Goal: Information Seeking & Learning: Understand process/instructions

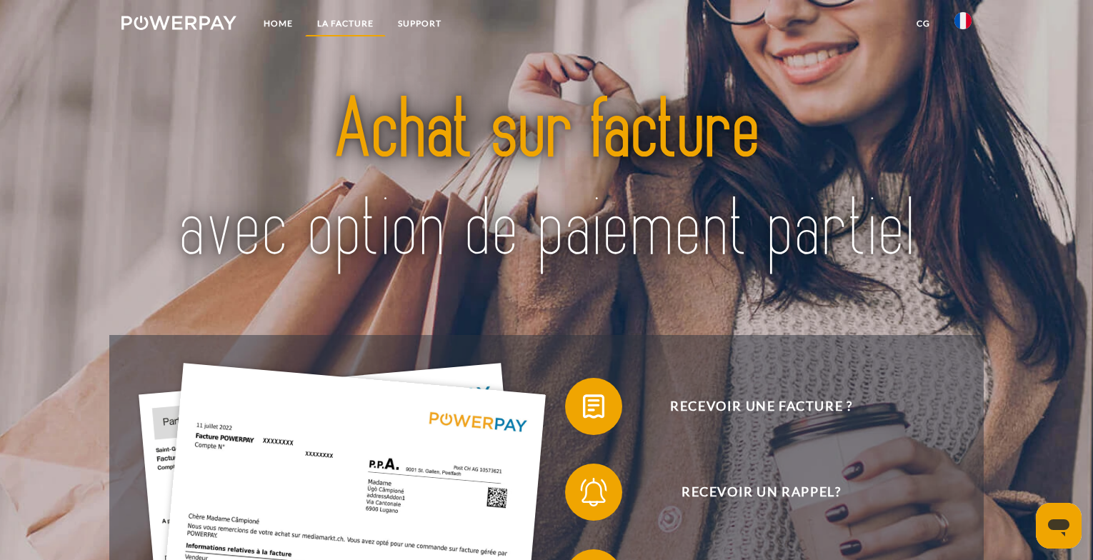
click at [341, 21] on link "LA FACTURE" at bounding box center [345, 24] width 81 height 26
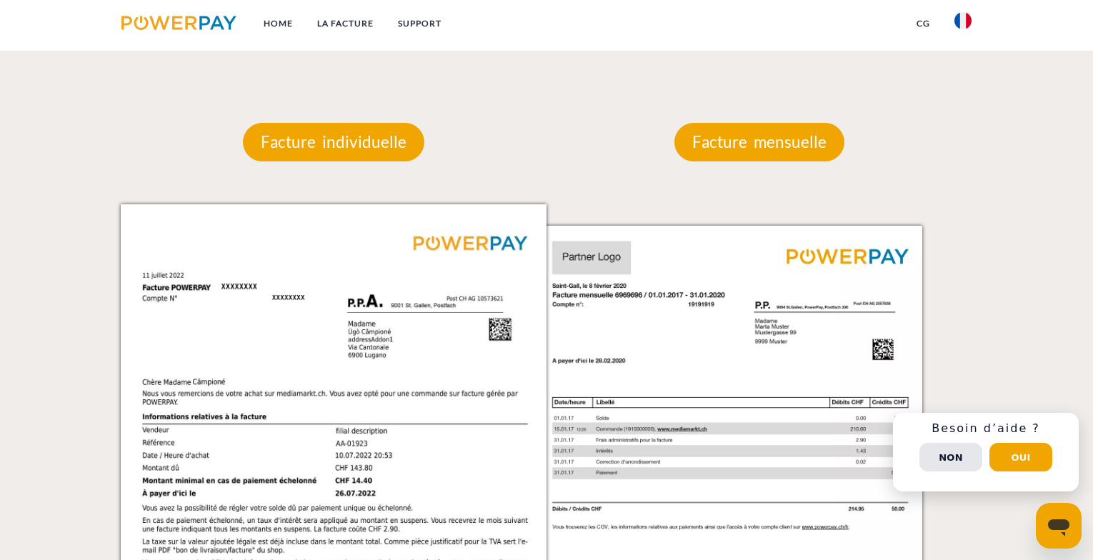
scroll to position [1314, 0]
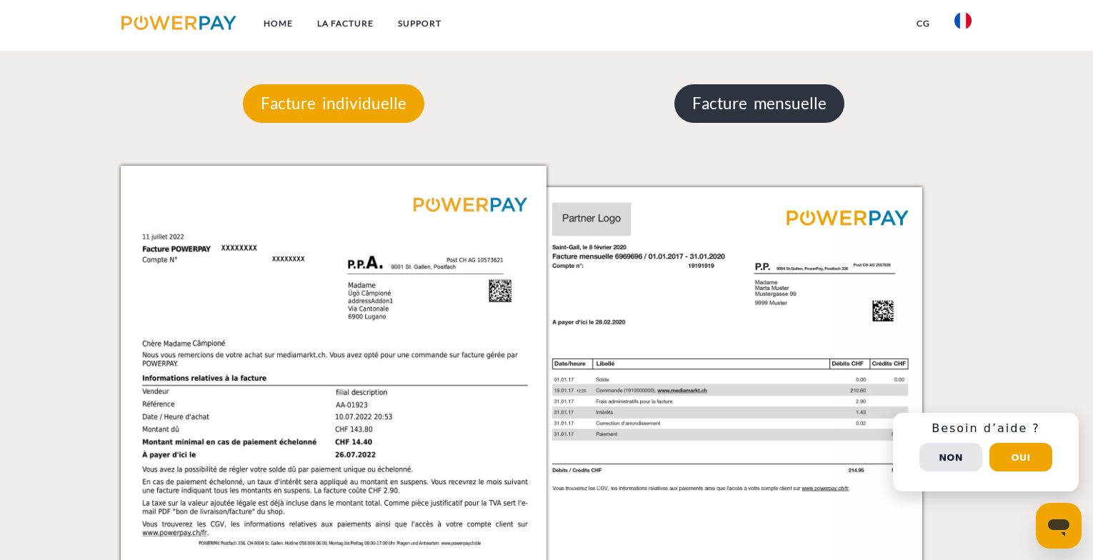
click at [775, 111] on p "Facture mensuelle" at bounding box center [759, 103] width 170 height 39
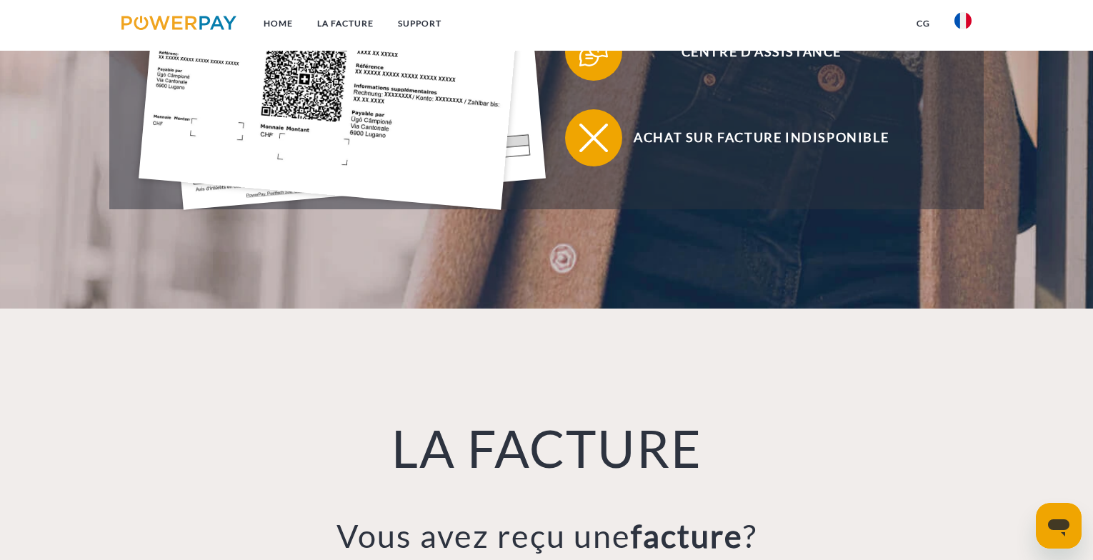
scroll to position [693, 0]
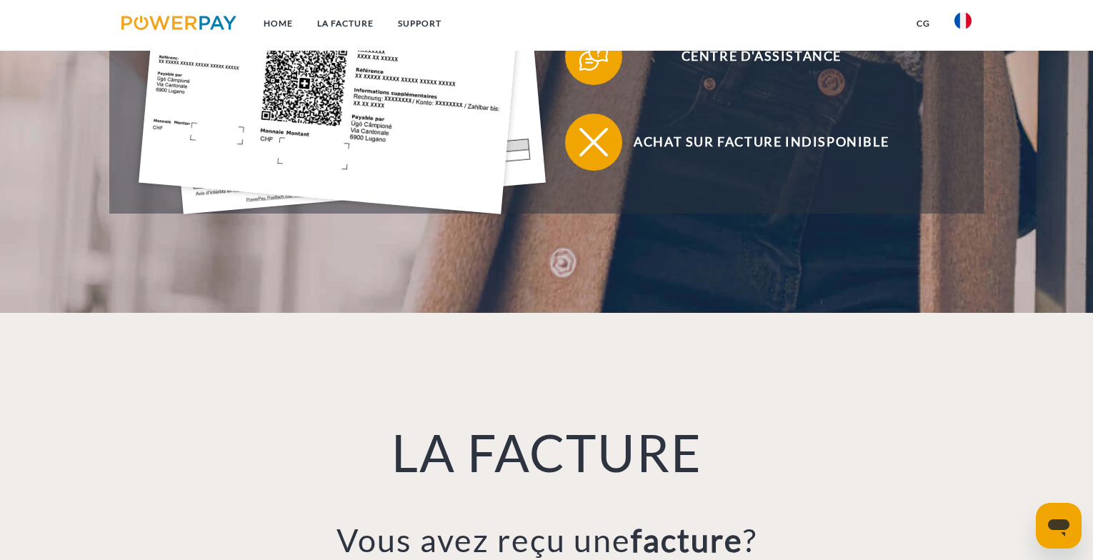
click at [961, 20] on img at bounding box center [962, 20] width 17 height 17
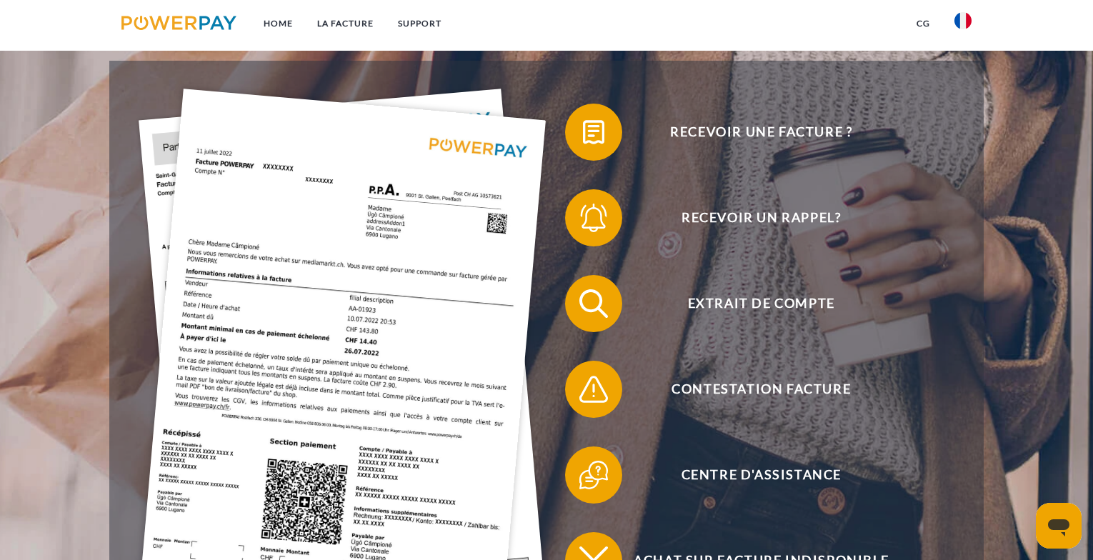
scroll to position [181, 0]
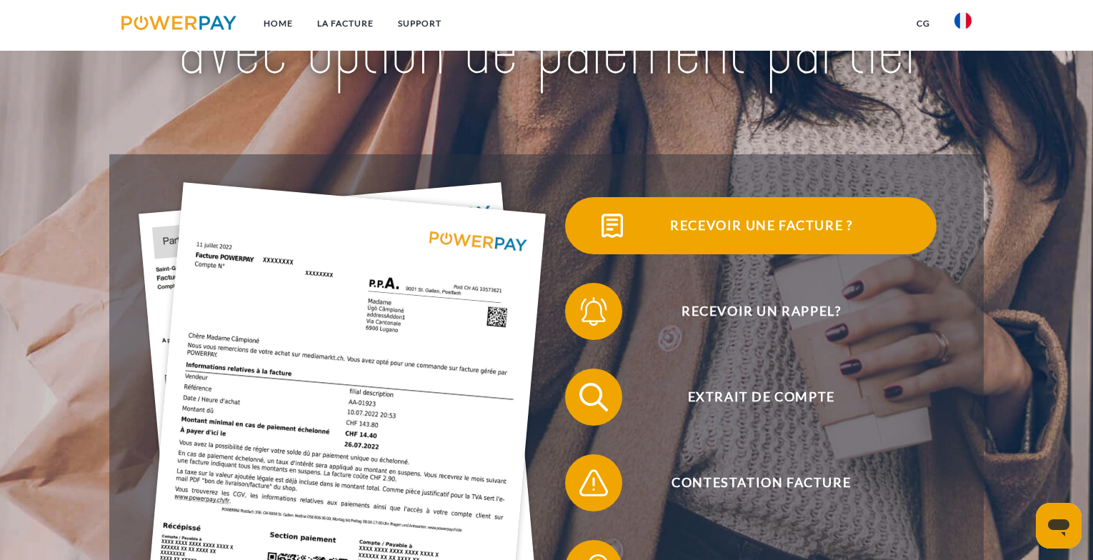
click at [779, 227] on span "Recevoir une facture ?" at bounding box center [761, 225] width 350 height 57
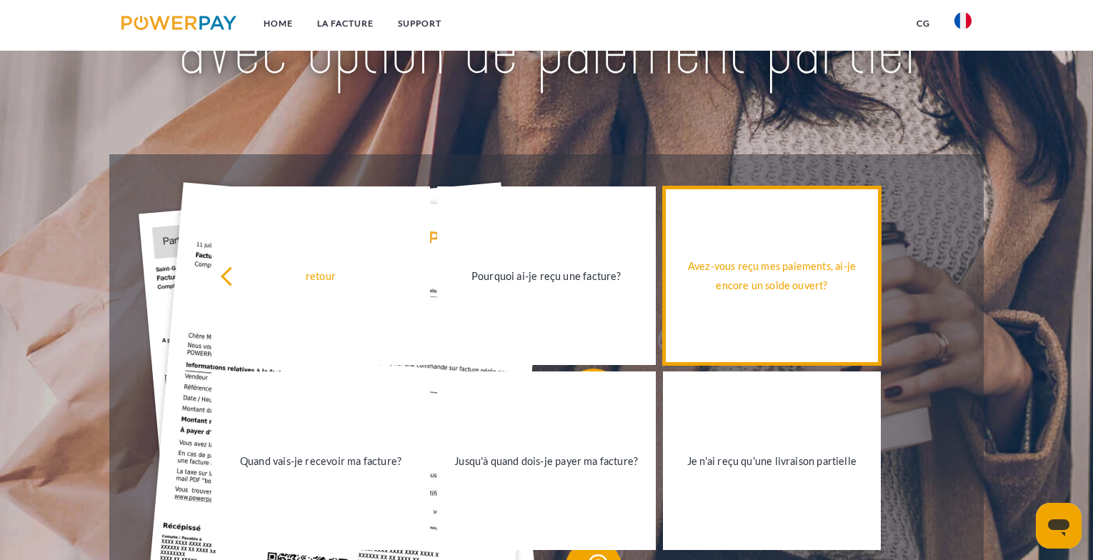
click at [768, 279] on div "Avez-vous reçu mes paiements, ai-je encore un solde ouvert?" at bounding box center [771, 275] width 201 height 39
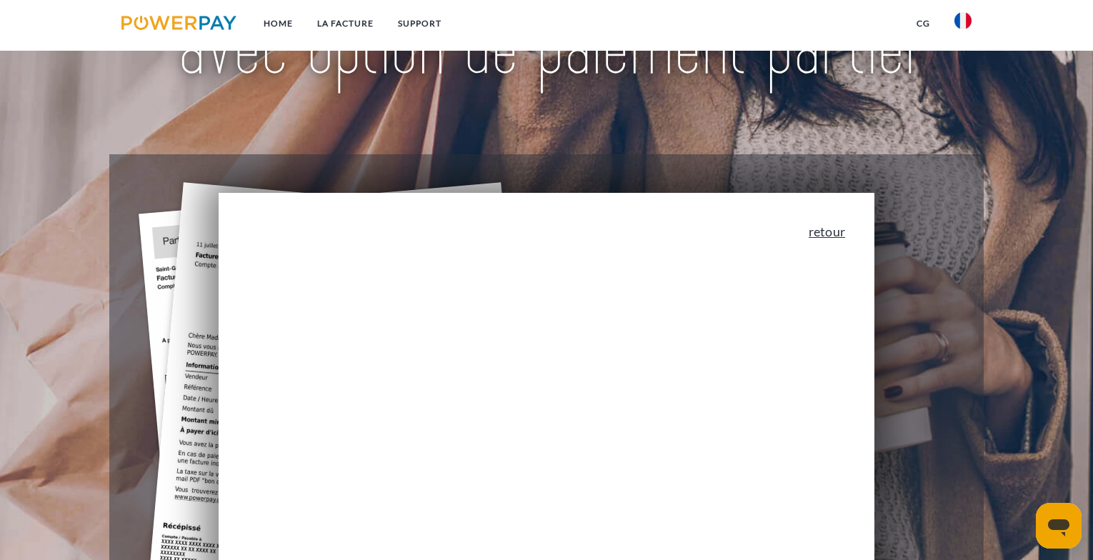
click at [830, 236] on link "retour" at bounding box center [827, 231] width 36 height 13
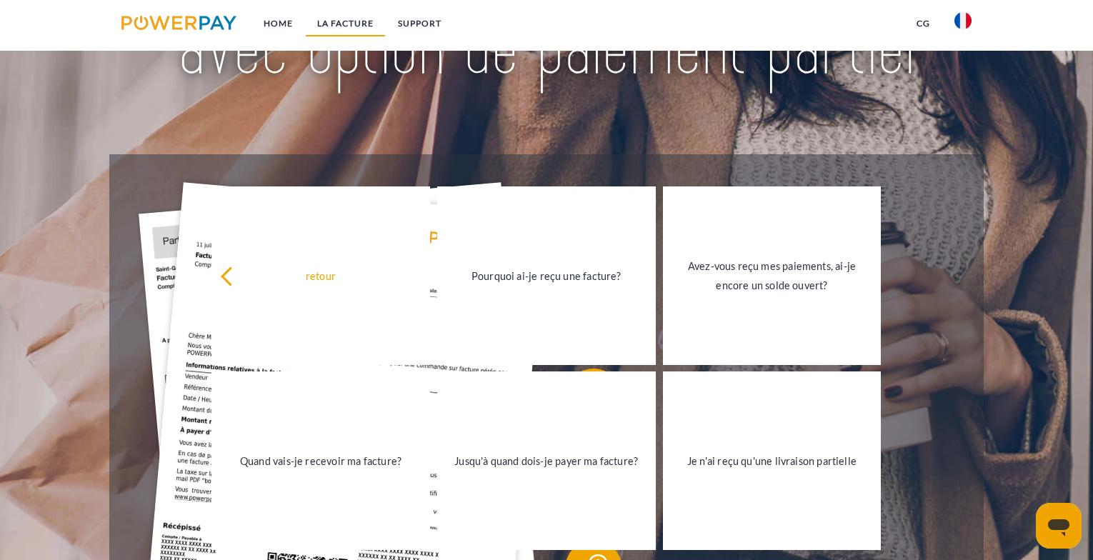
click at [335, 27] on link "LA FACTURE" at bounding box center [345, 24] width 81 height 26
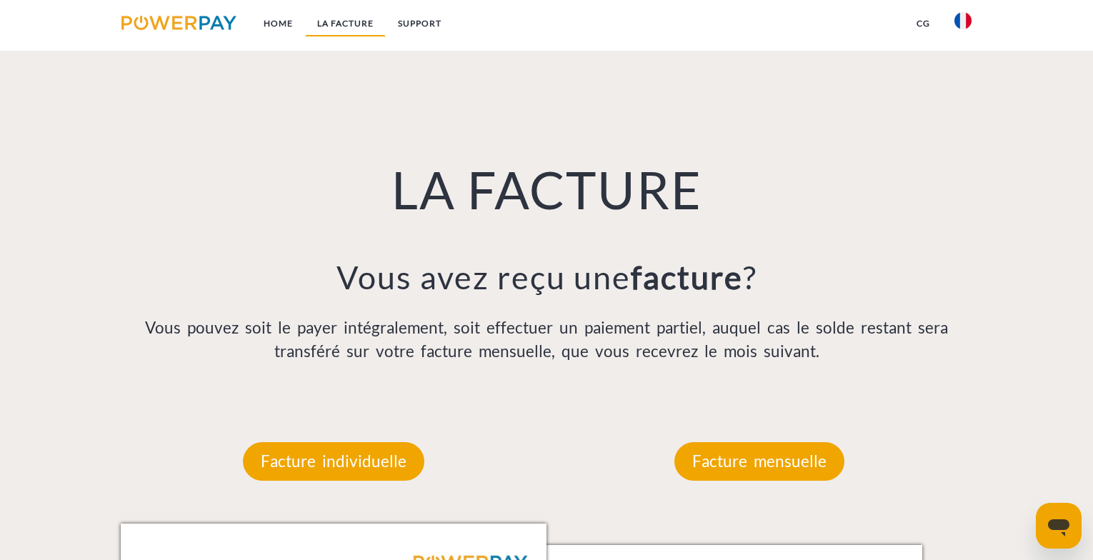
scroll to position [1009, 0]
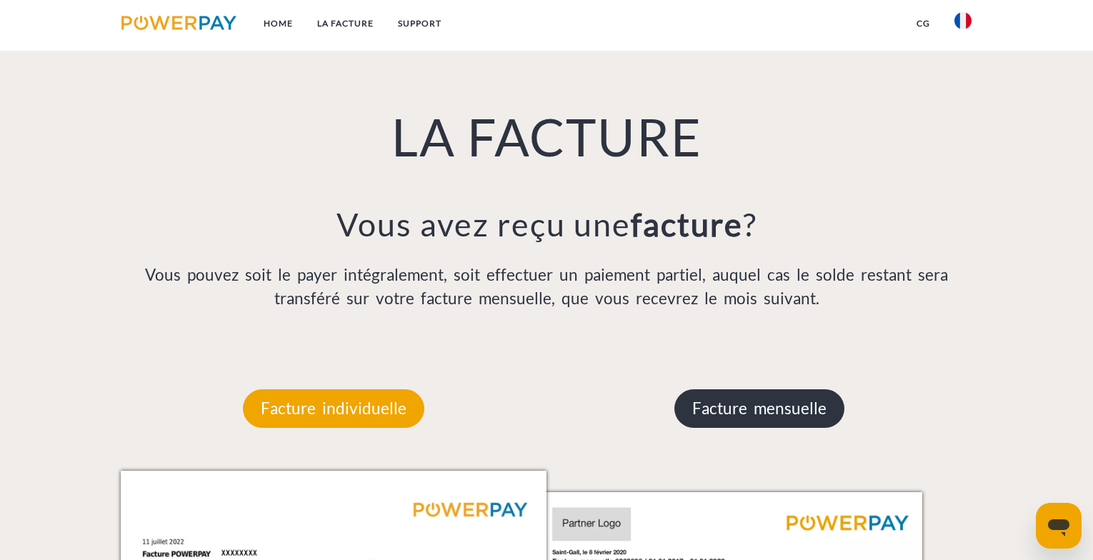
click at [748, 408] on p "Facture mensuelle" at bounding box center [759, 408] width 170 height 39
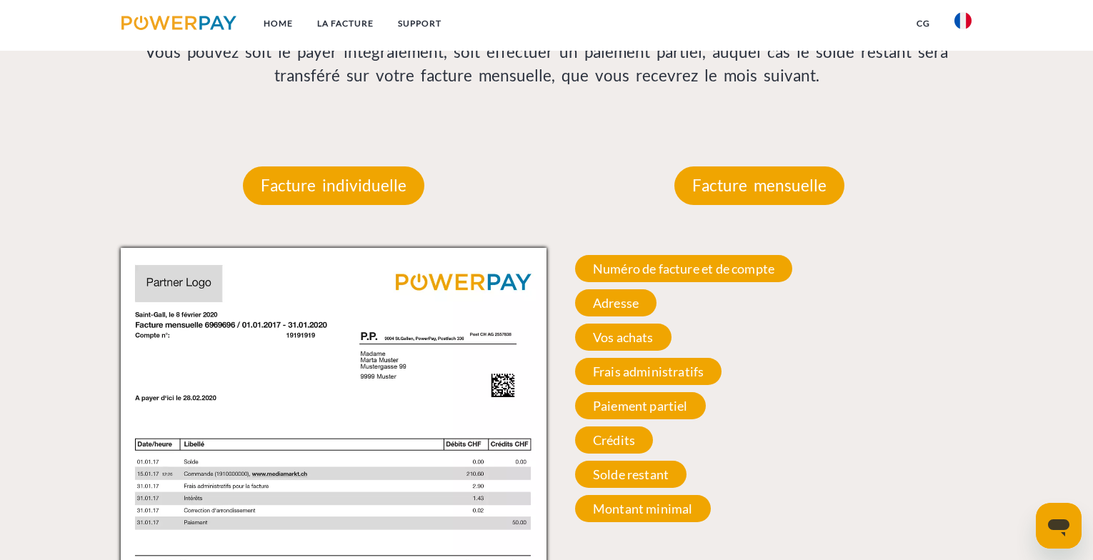
scroll to position [1236, 0]
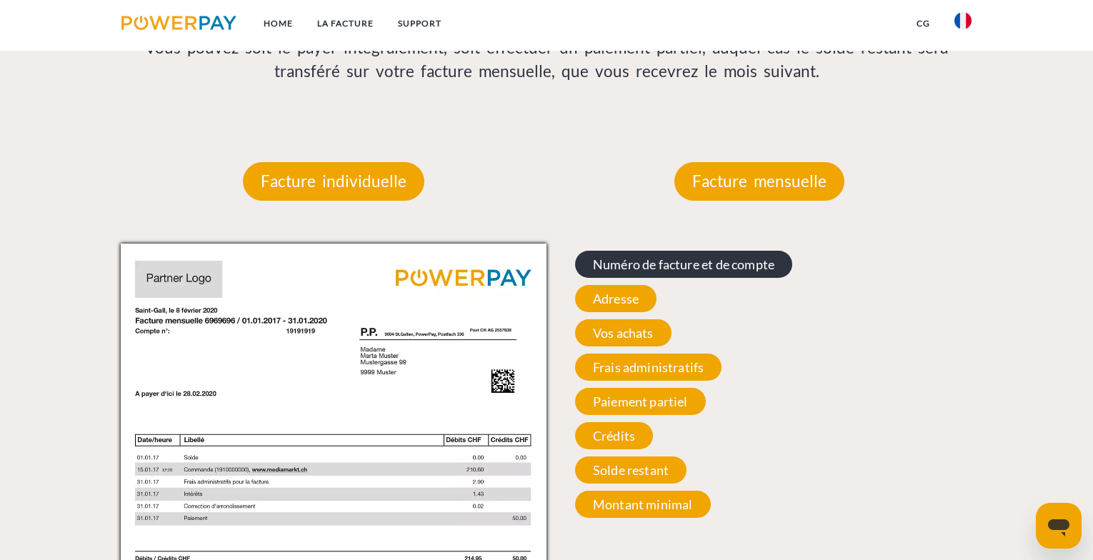
click at [683, 271] on span "Numéro de facture et de compte" at bounding box center [683, 264] width 217 height 27
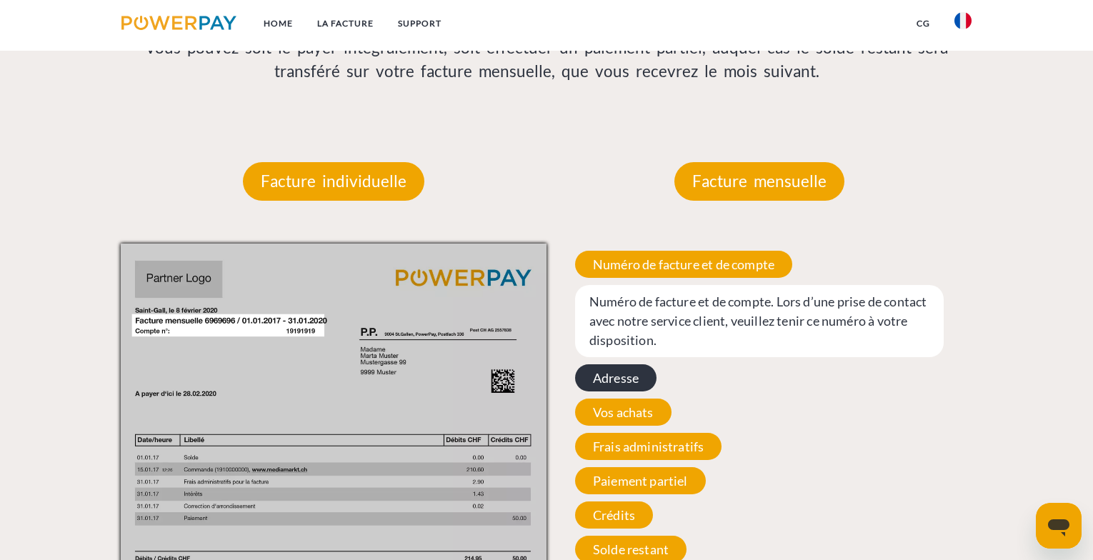
click at [605, 377] on span "Adresse" at bounding box center [615, 377] width 81 height 27
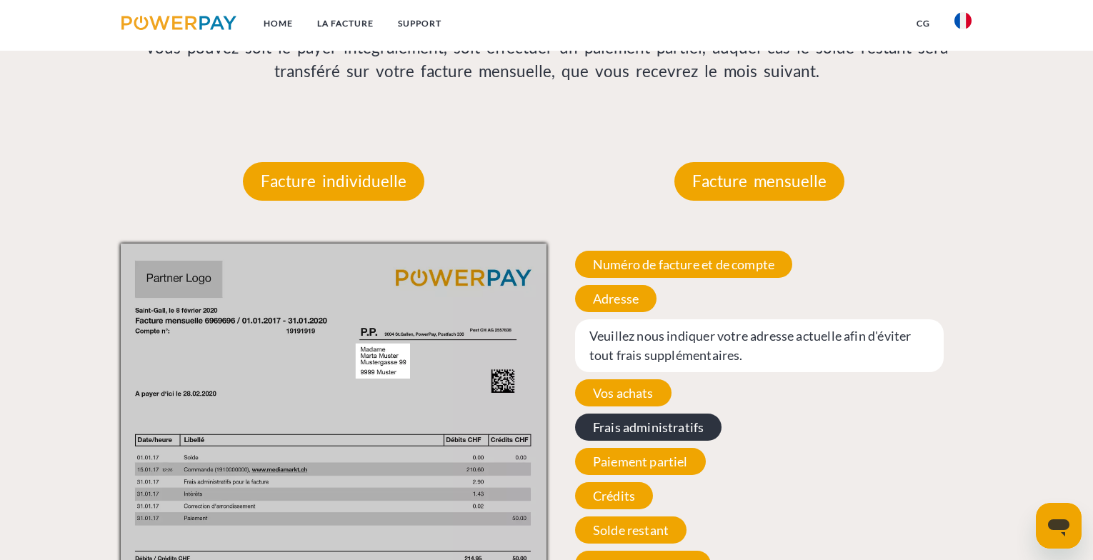
click at [627, 431] on span "Frais administratifs" at bounding box center [648, 427] width 147 height 27
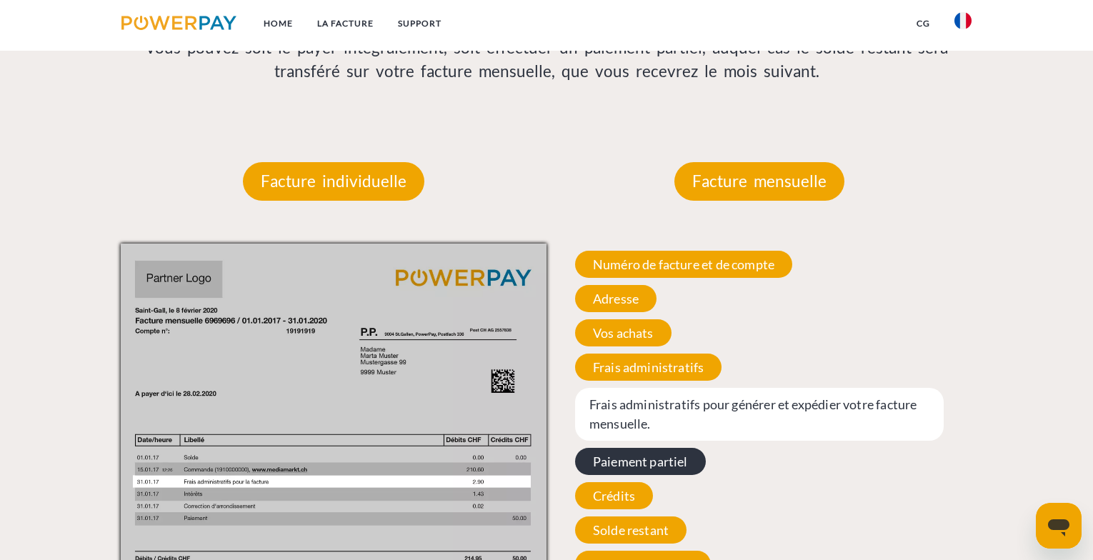
click at [643, 461] on span "Paiement partiel" at bounding box center [640, 461] width 131 height 27
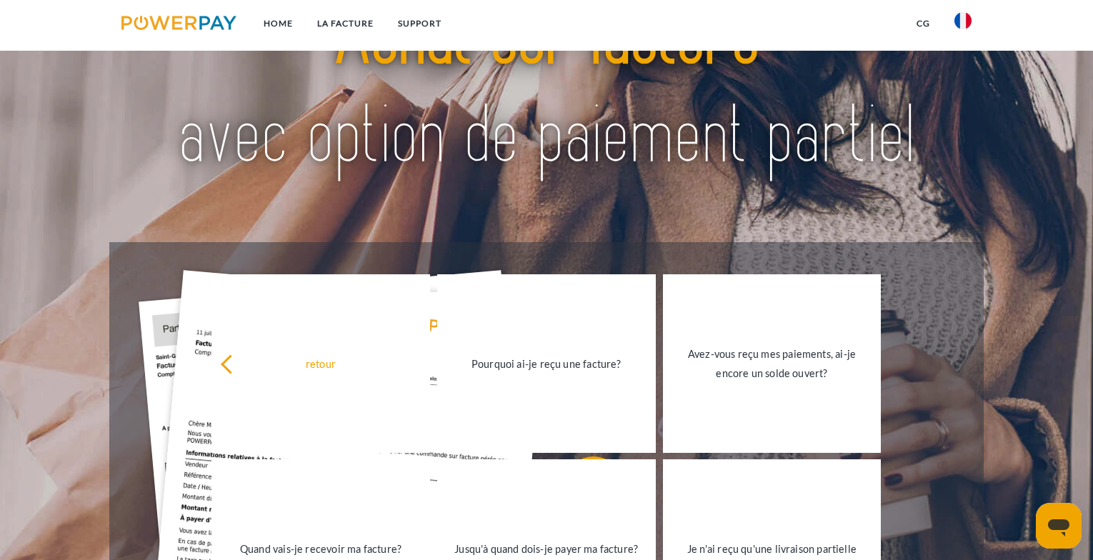
scroll to position [0, 0]
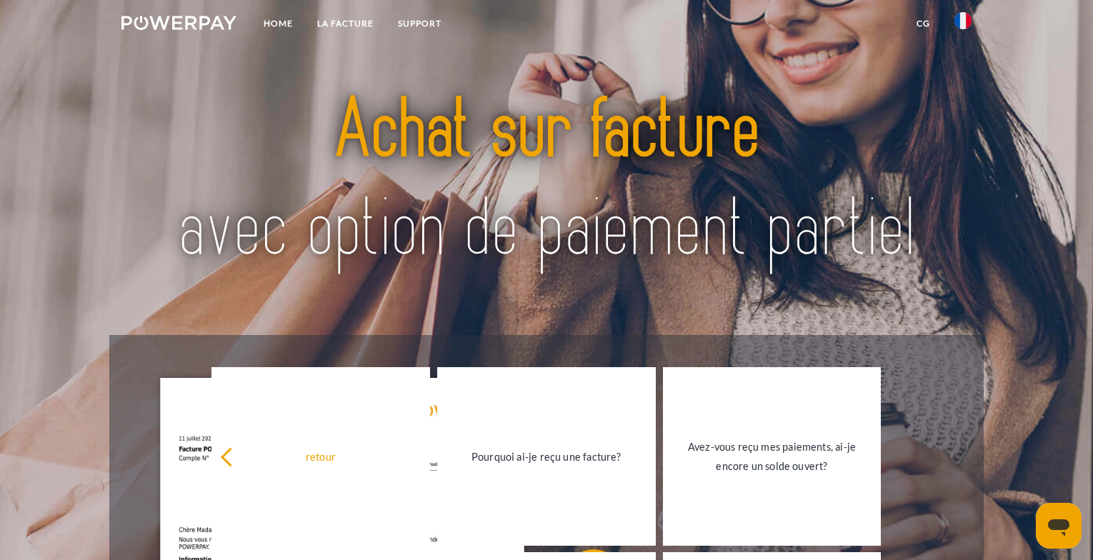
click at [959, 19] on img at bounding box center [962, 20] width 17 height 17
click at [286, 26] on link "Home" at bounding box center [278, 24] width 54 height 26
click at [277, 29] on link "Home" at bounding box center [278, 24] width 54 height 26
click at [352, 25] on link "LA FACTURE" at bounding box center [345, 24] width 81 height 26
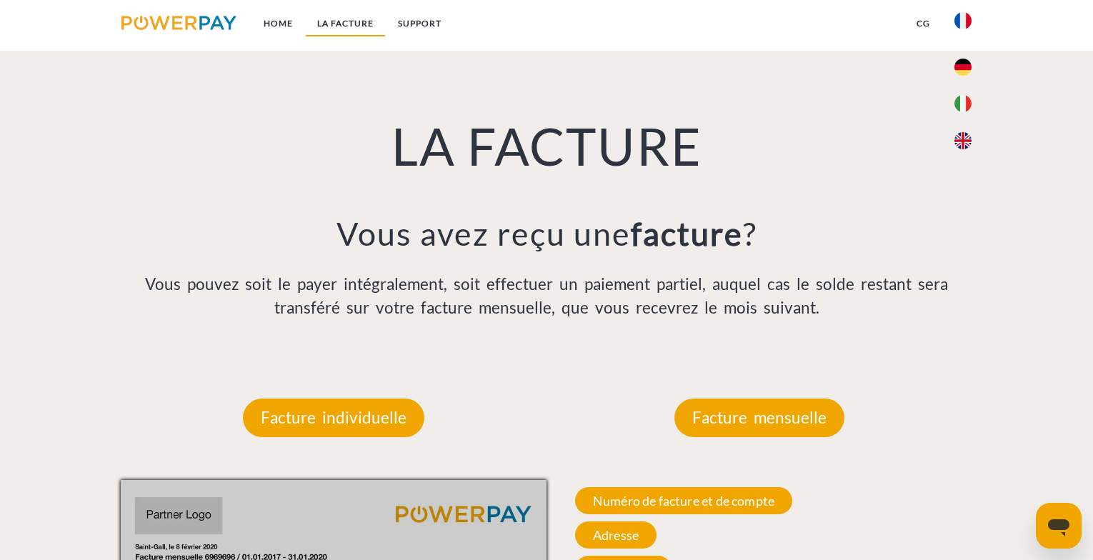
scroll to position [1009, 0]
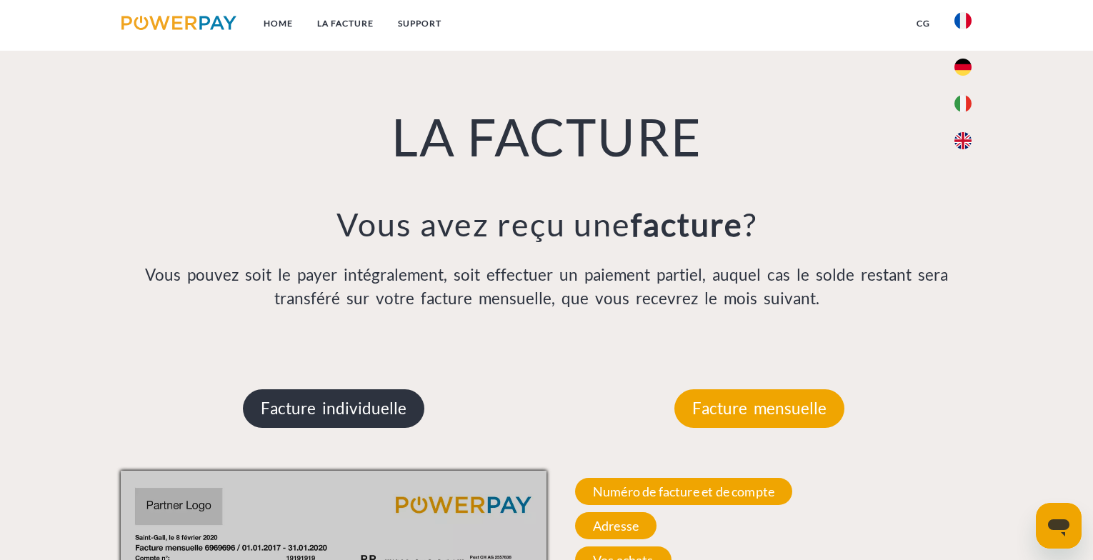
click at [378, 416] on p "Facture individuelle" at bounding box center [333, 408] width 181 height 39
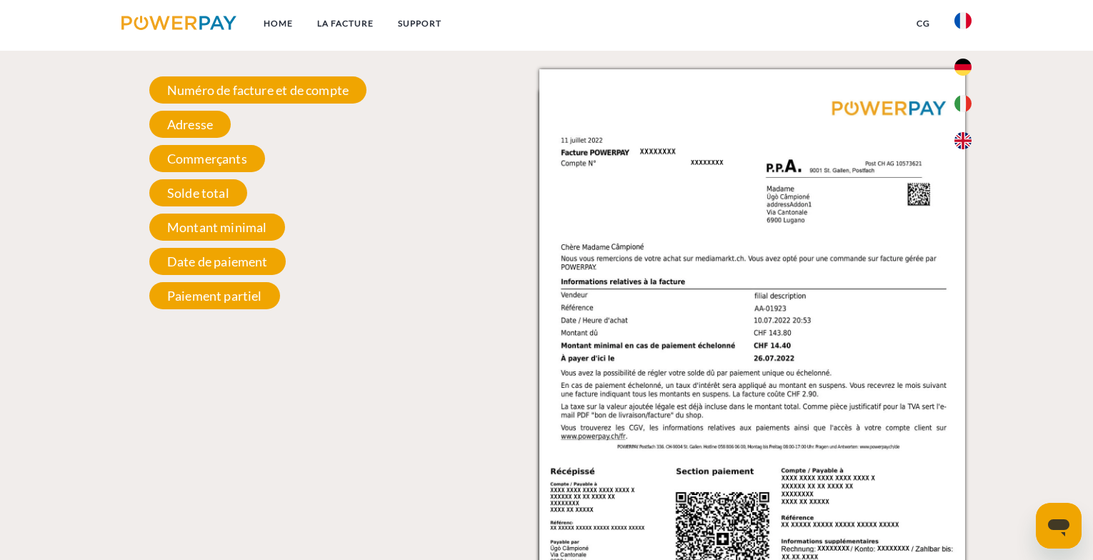
scroll to position [1401, 0]
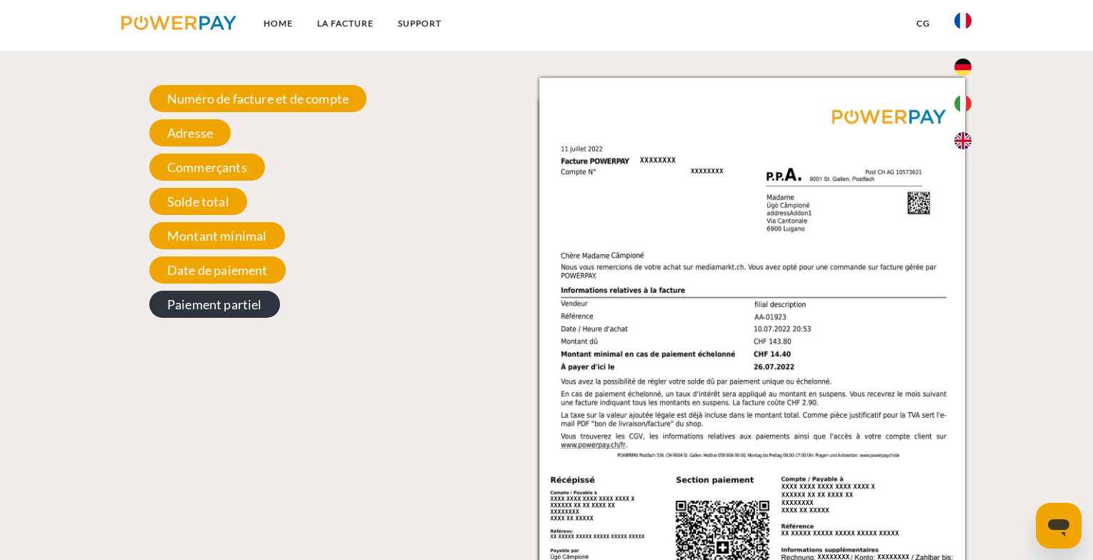
click at [254, 313] on span "Paiement partiel" at bounding box center [214, 304] width 131 height 27
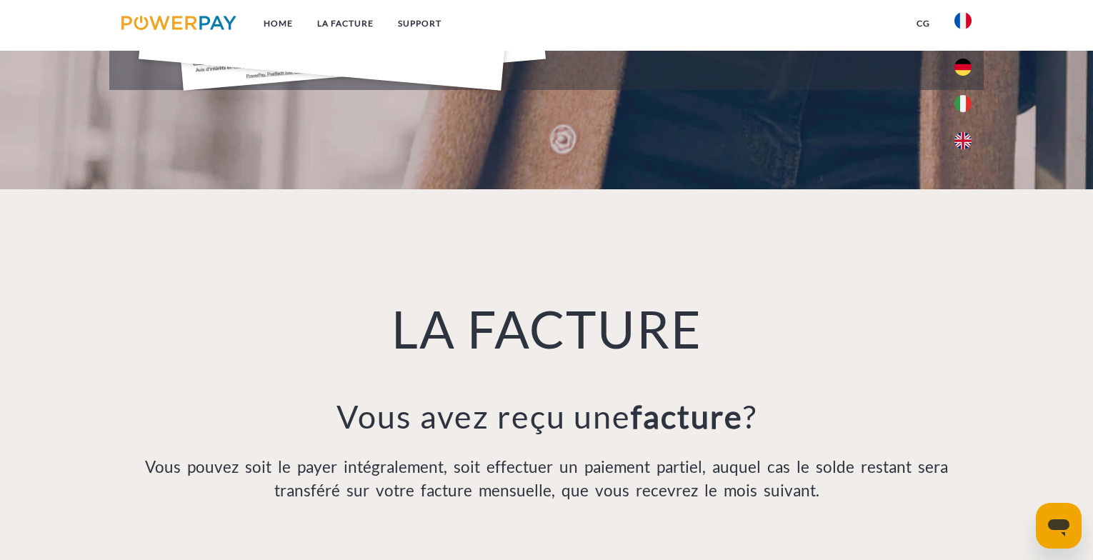
scroll to position [0, 0]
